Goal: Task Accomplishment & Management: Manage account settings

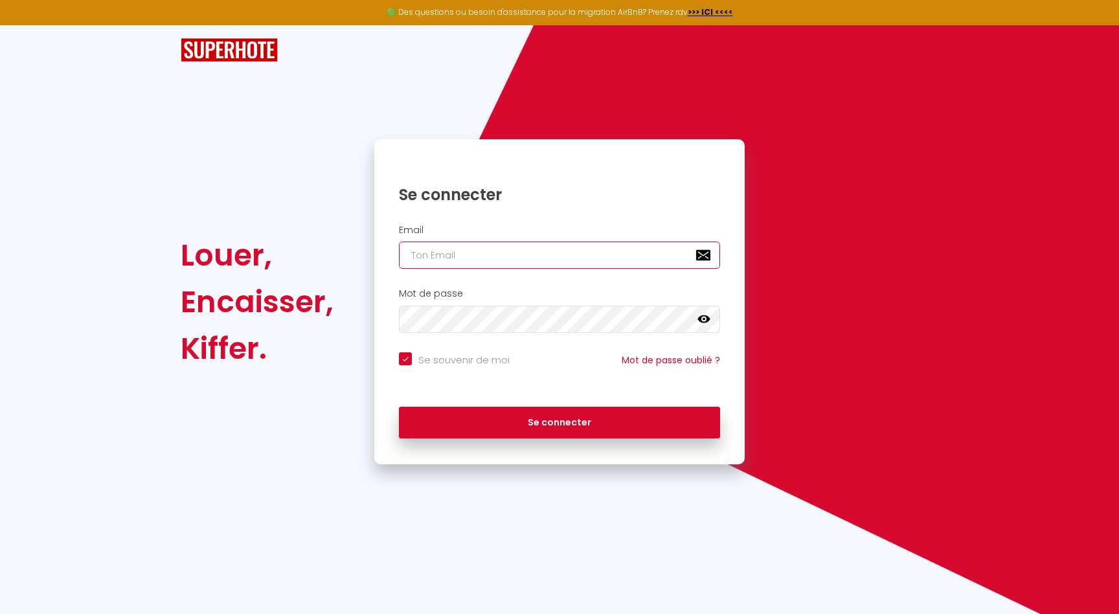
type input "[EMAIL_ADDRESS][DOMAIN_NAME]"
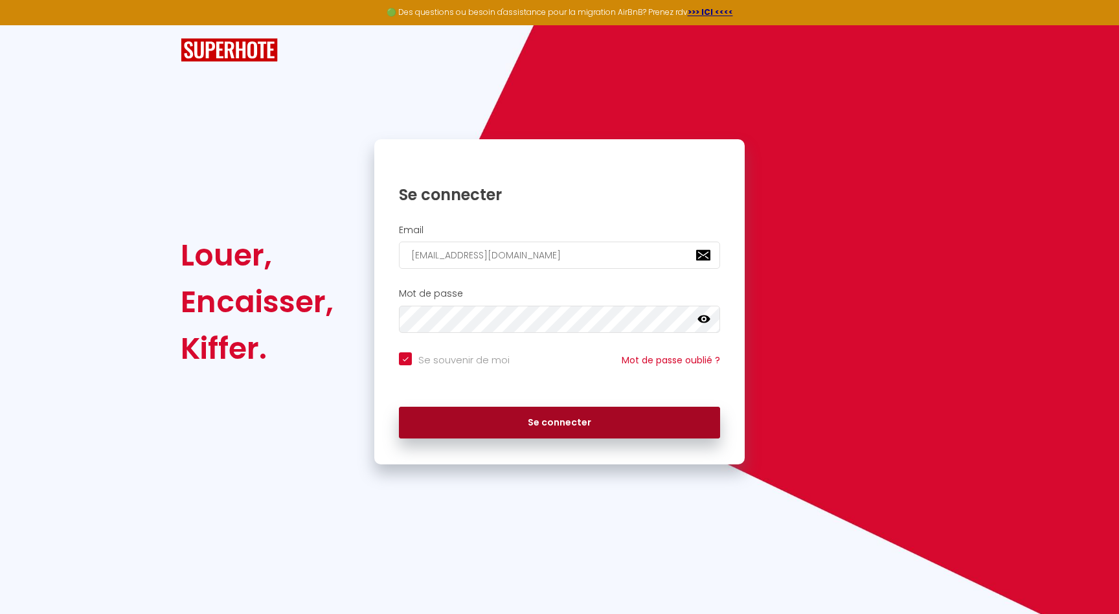
click at [556, 427] on button "Se connecter" at bounding box center [559, 423] width 321 height 32
checkbox input "true"
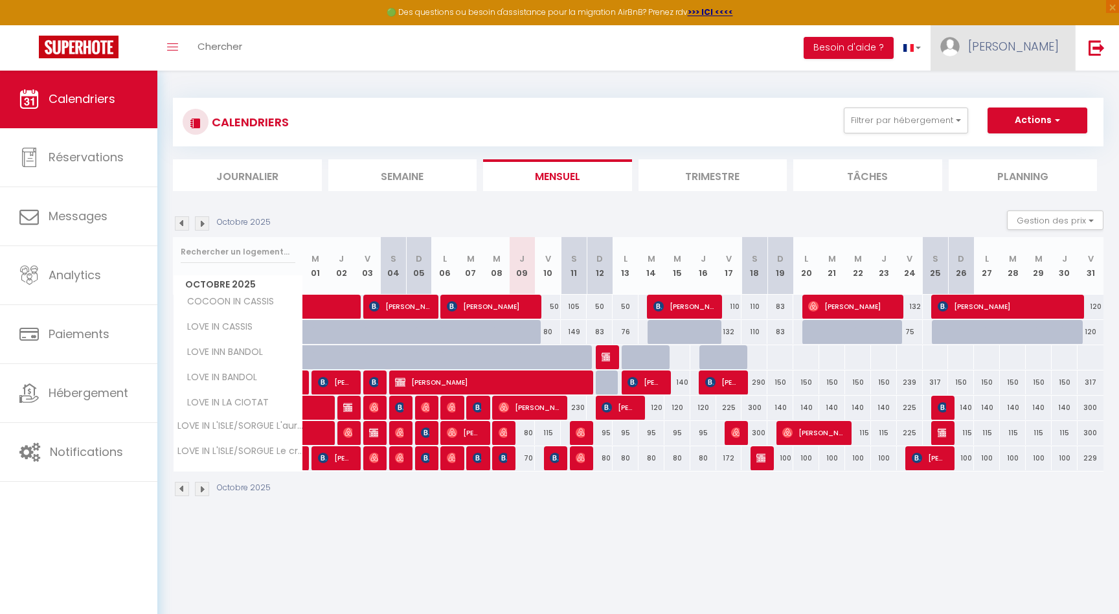
click at [1025, 52] on span "[PERSON_NAME]" at bounding box center [1013, 46] width 91 height 16
click at [1016, 87] on link "Paramètres" at bounding box center [1023, 90] width 96 height 22
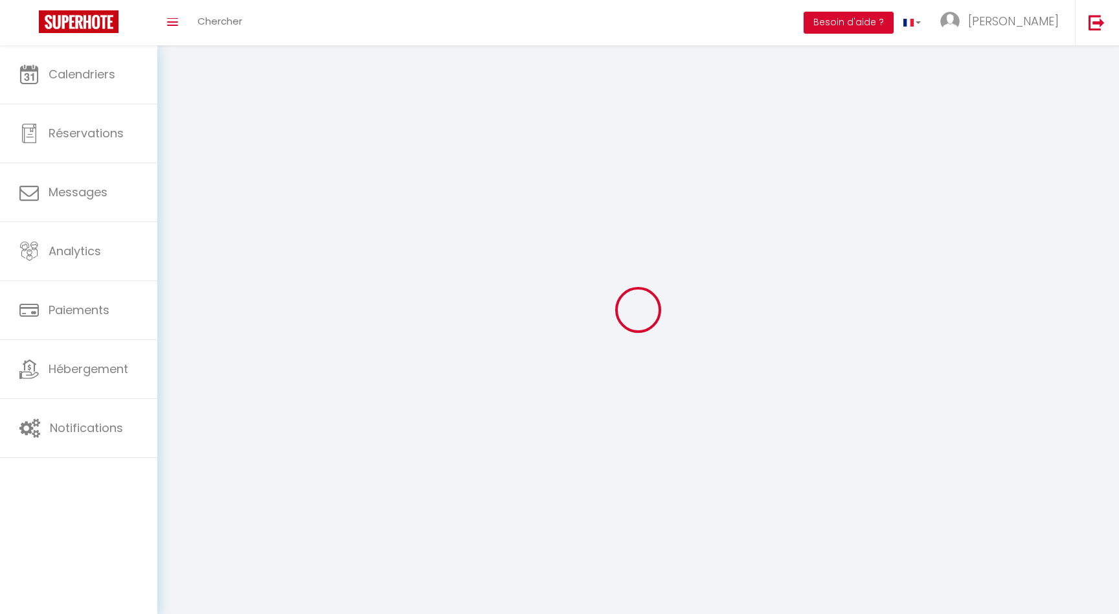
type textarea "@font-face { font-family: 'Love Mom'; src: url("[URL][DOMAIN_NAME]") format("op…"
type input "eDcAV7ZskGUP1bfc62uldCmR3"
type input "8Ei5he5K5xo8G1uofLcB77hR4"
type input "[URL][DOMAIN_NAME]"
select select "28"
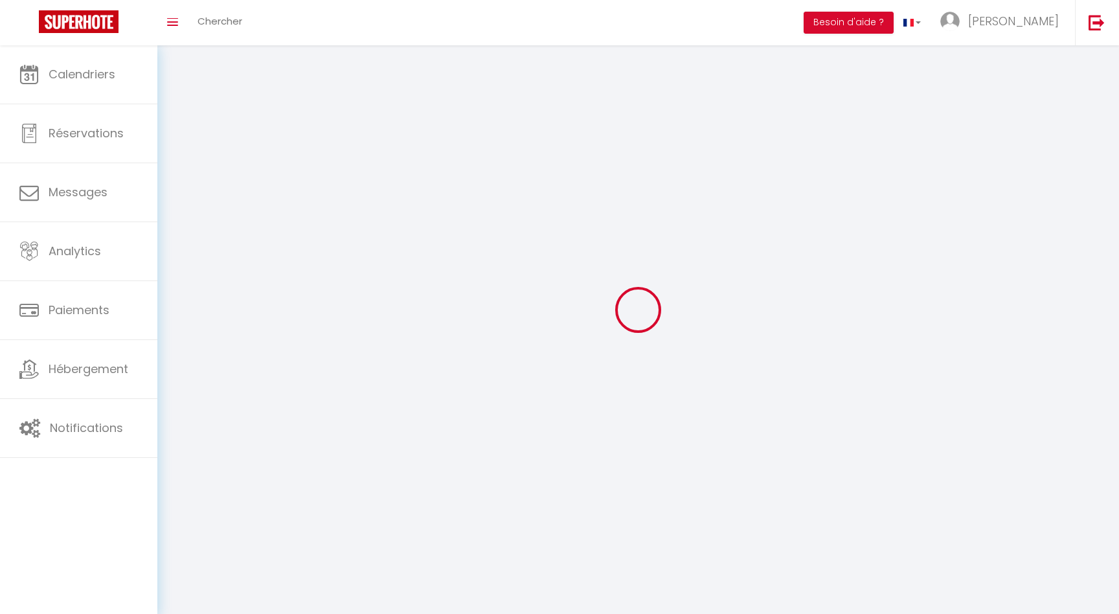
select select "fr"
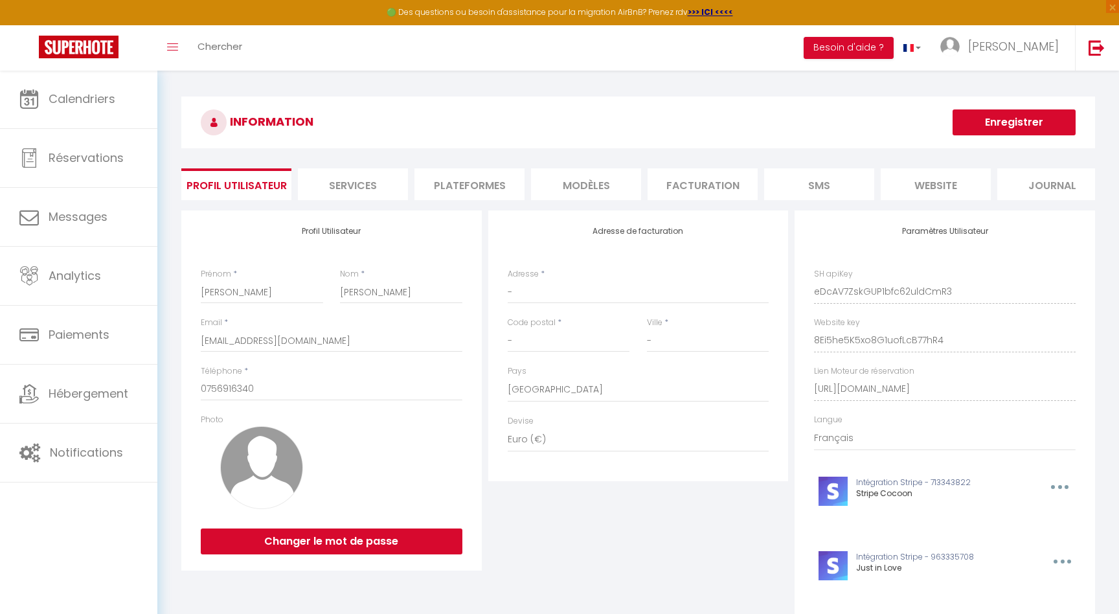
click at [372, 188] on li "Services" at bounding box center [353, 184] width 110 height 32
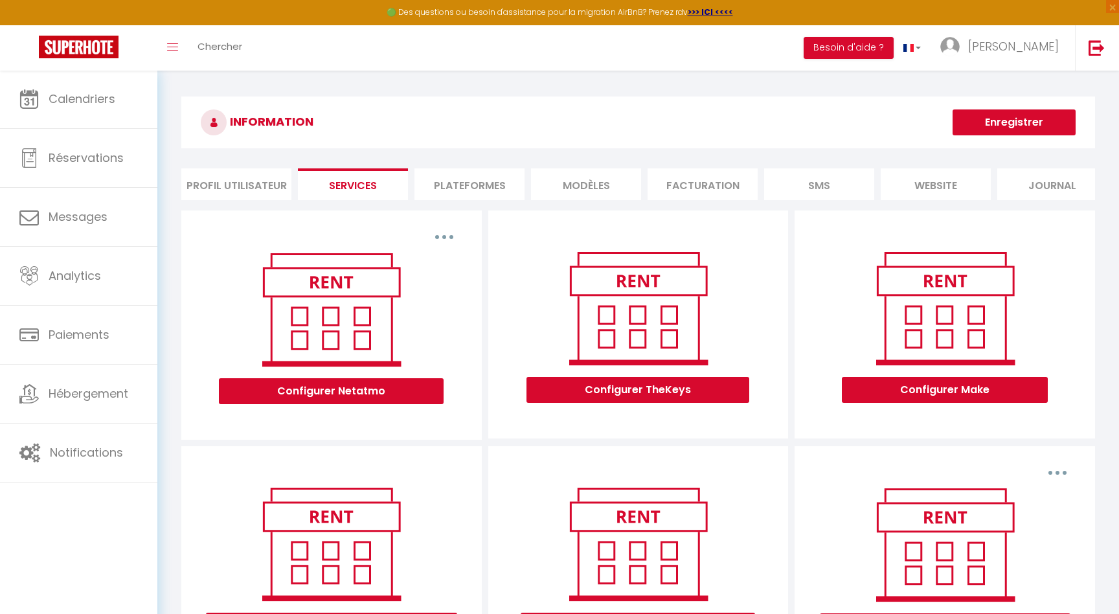
click at [932, 185] on li "website" at bounding box center [936, 184] width 110 height 32
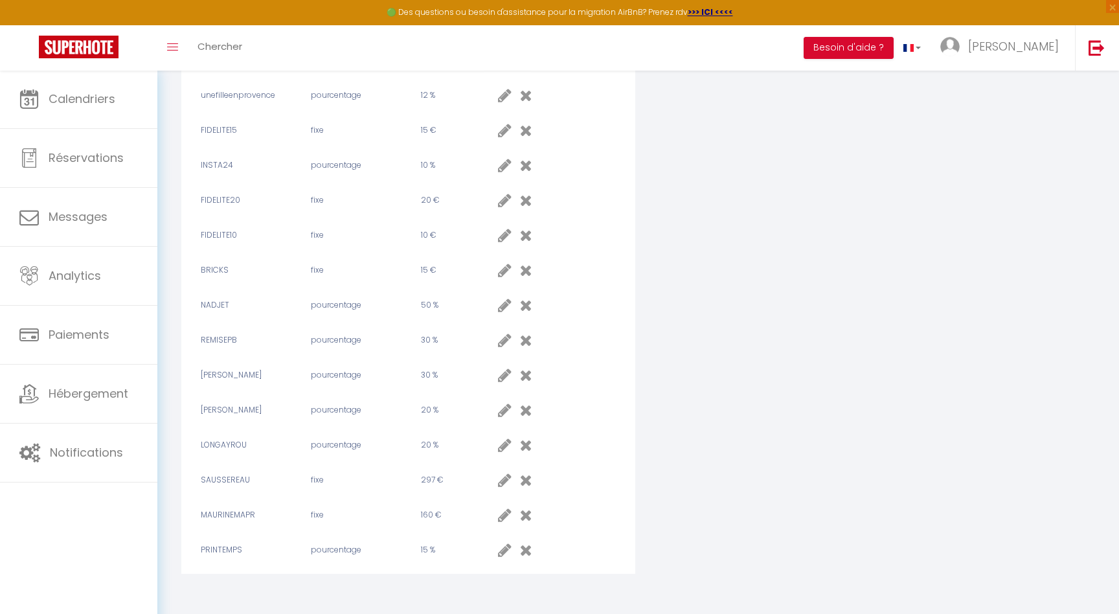
scroll to position [681, 0]
drag, startPoint x: 247, startPoint y: 479, endPoint x: 201, endPoint y: 480, distance: 45.3
click at [201, 480] on span "SAUSSEREAU" at bounding box center [225, 480] width 49 height 11
copy span "SAUSSEREAU"
